Goal: Find specific page/section: Find specific page/section

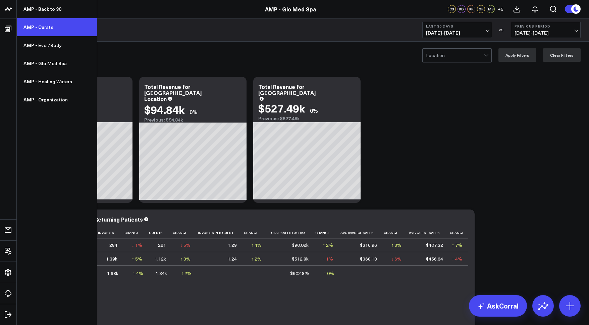
click at [52, 31] on link "AMP - Curate" at bounding box center [57, 27] width 80 height 18
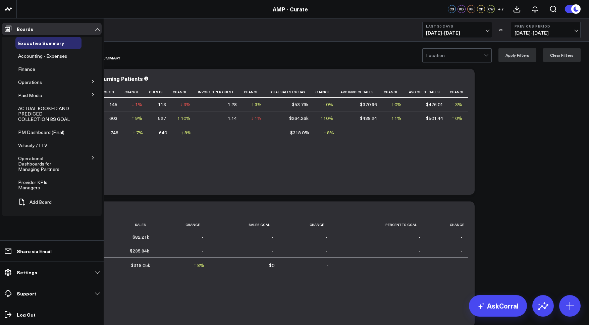
click at [89, 84] on button at bounding box center [92, 81] width 17 height 10
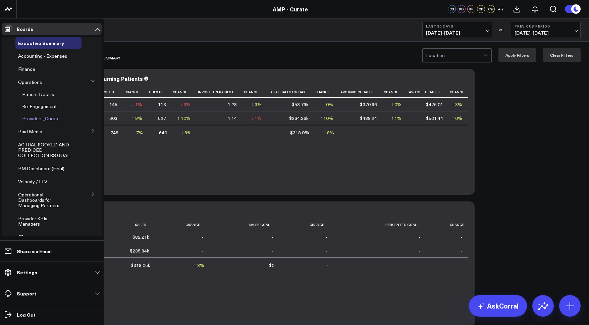
click at [51, 118] on span "Providers_Curate" at bounding box center [41, 118] width 38 height 6
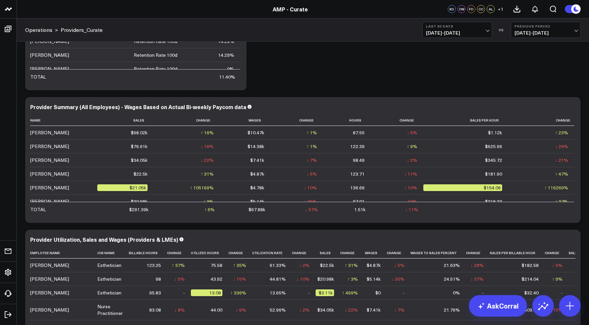
click at [453, 26] on b "Last 30 Days" at bounding box center [457, 26] width 62 height 4
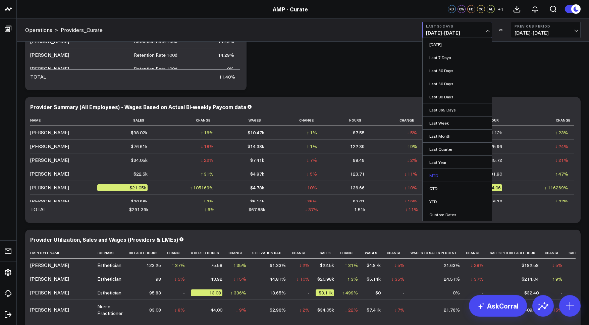
click at [439, 174] on link "MTD" at bounding box center [457, 175] width 69 height 13
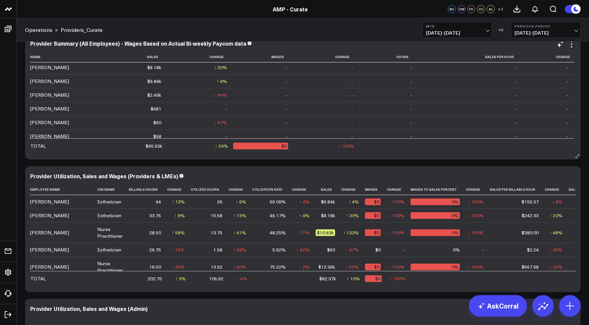
scroll to position [61, 0]
